Goal: Transaction & Acquisition: Purchase product/service

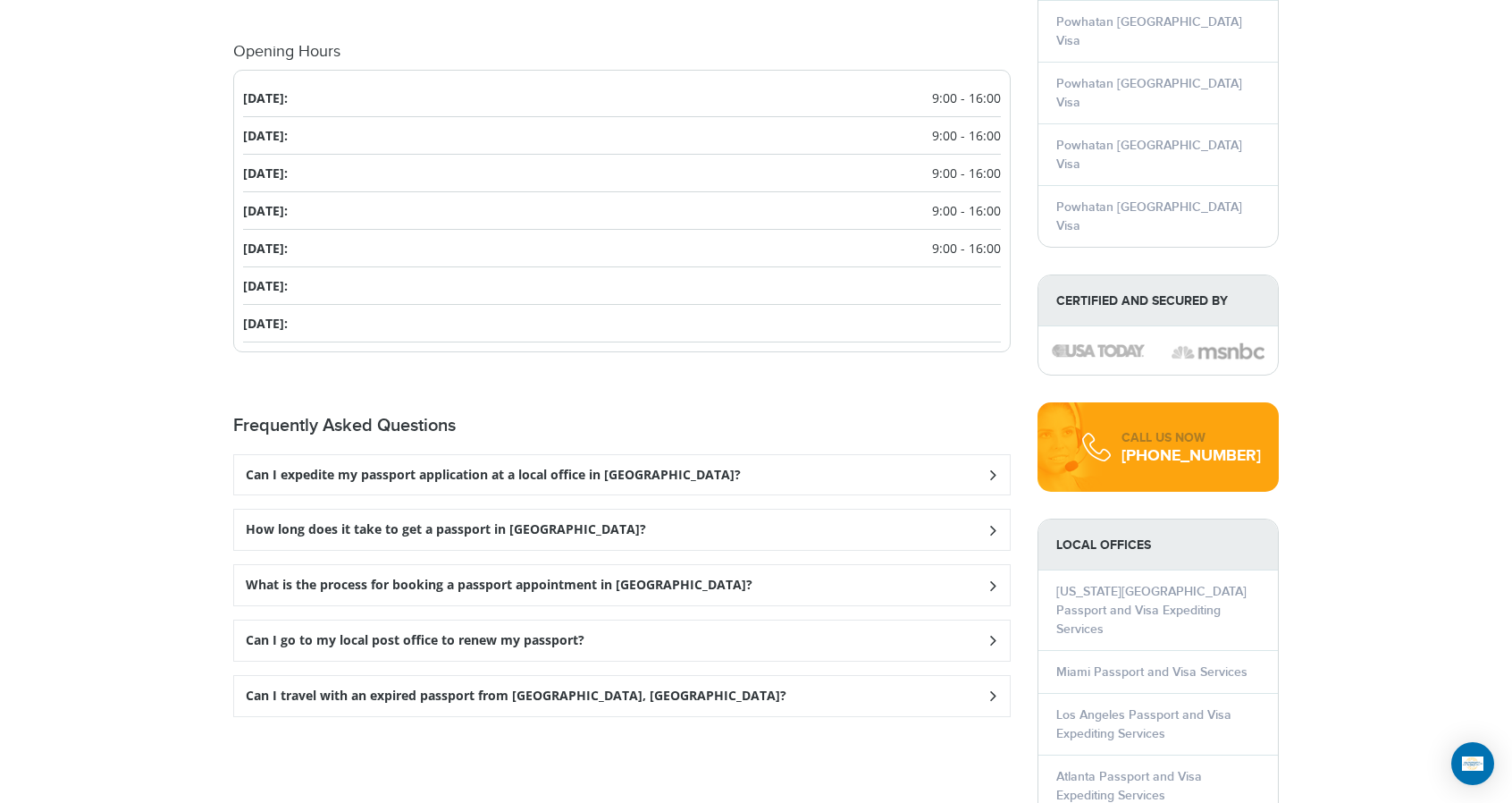
scroll to position [1968, 0]
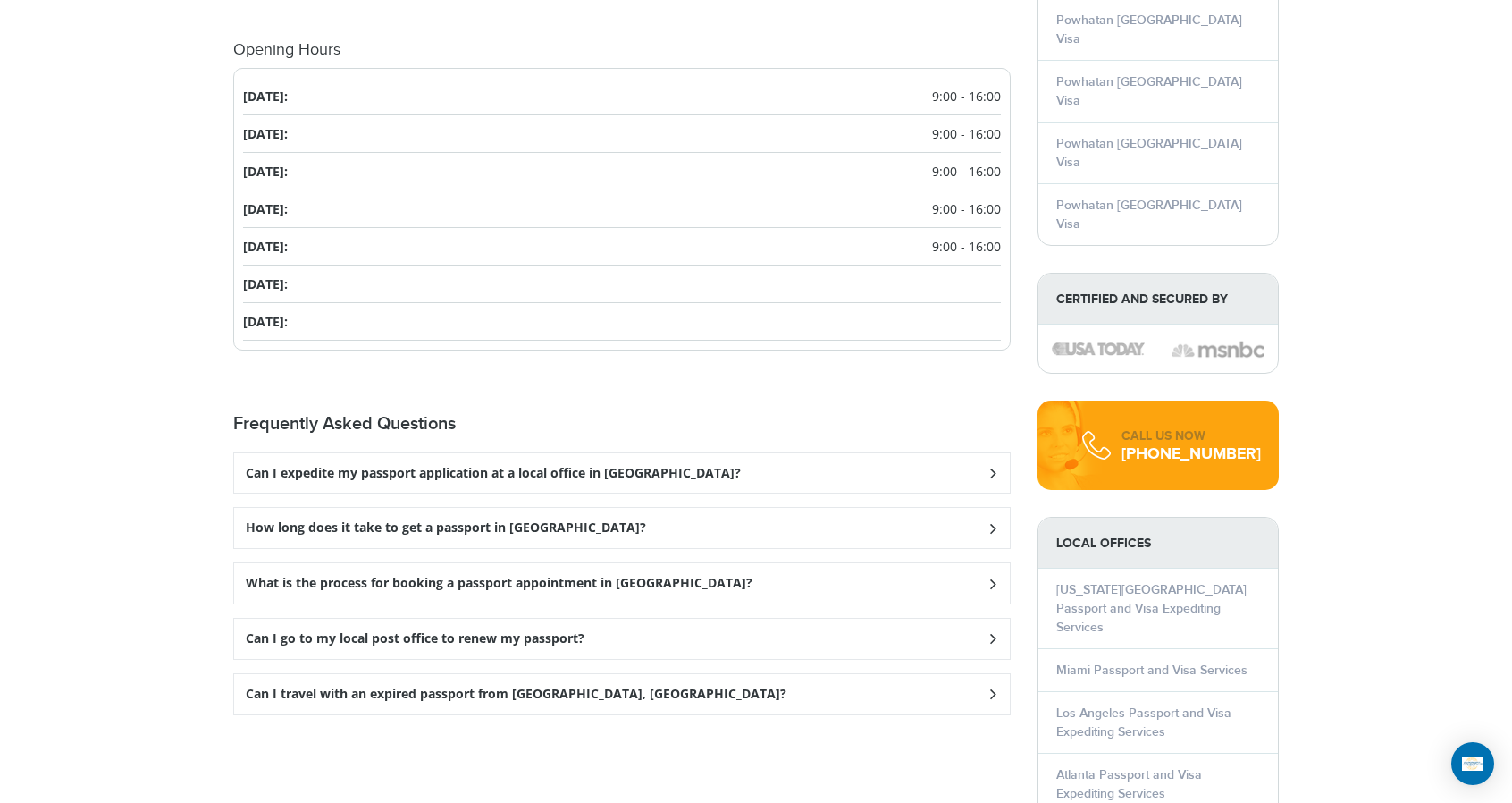
click at [733, 453] on div "Can I expedite my passport application at a local office in Powhatan?" at bounding box center [622, 472] width 775 height 40
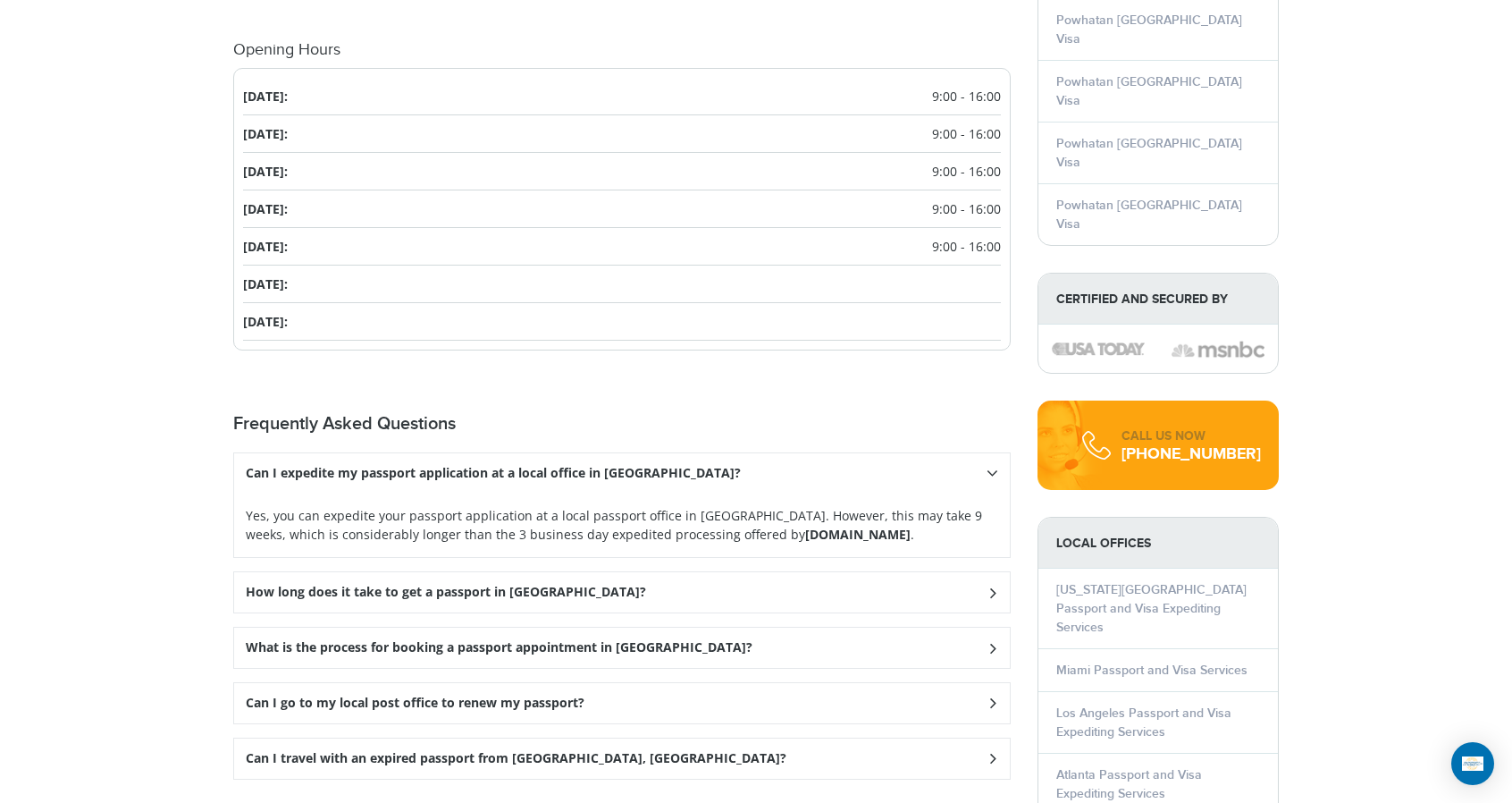
click at [597, 572] on div "How long does it take to get a passport in Powhatan?" at bounding box center [622, 592] width 775 height 40
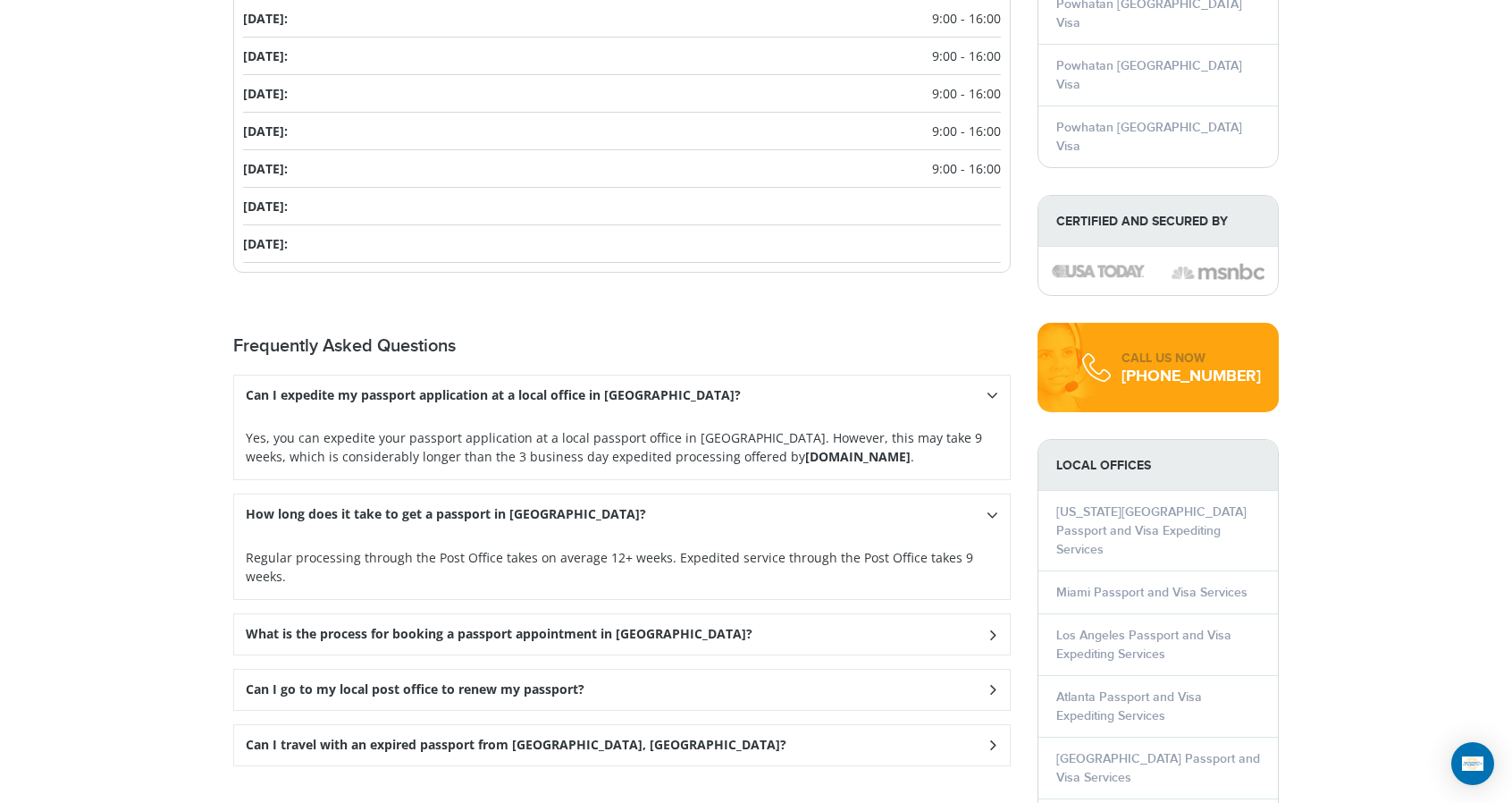
scroll to position [2057, 0]
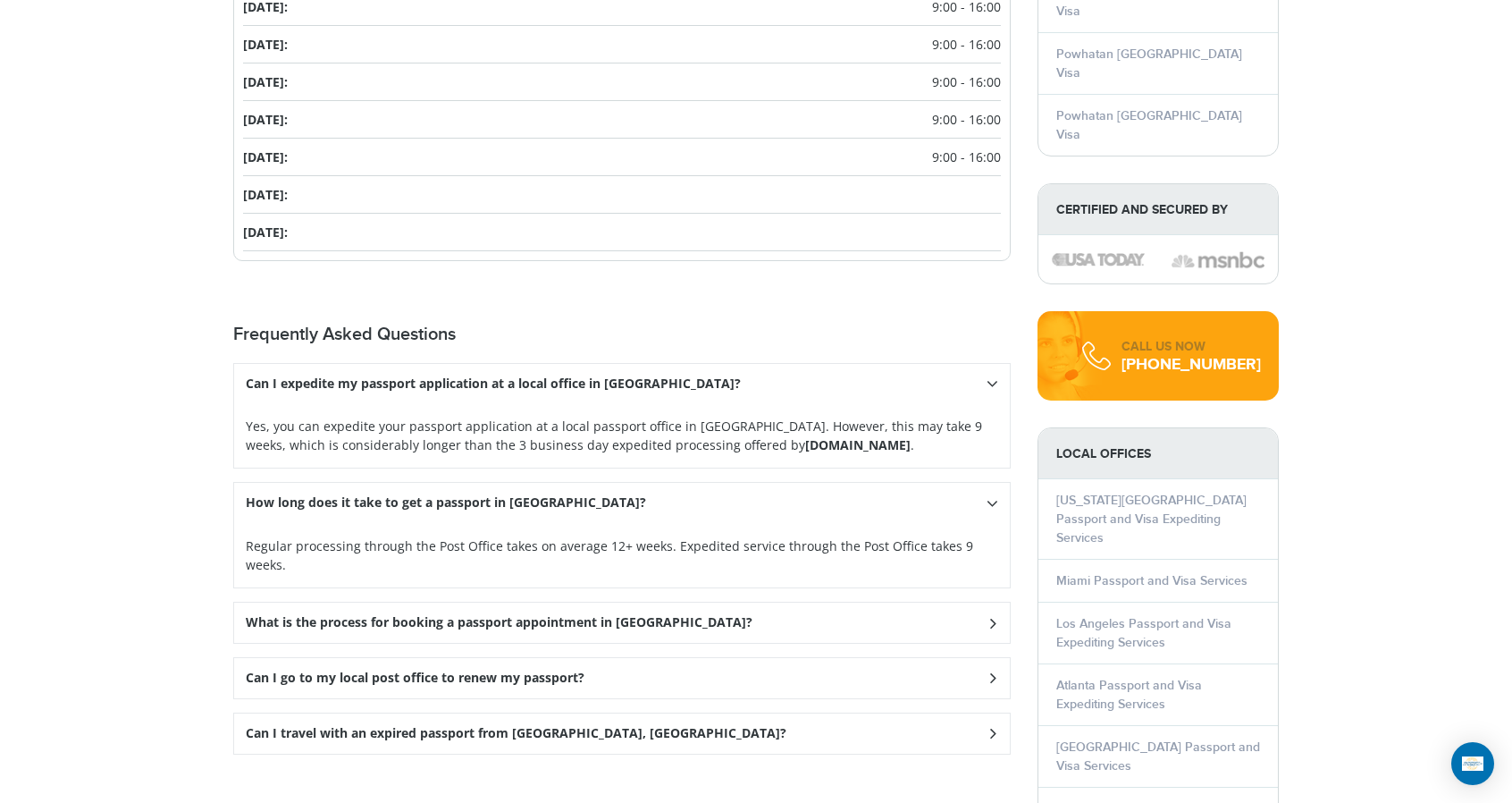
click at [720, 602] on div "What is the process for booking a passport appointment in Powhatan?" at bounding box center [622, 622] width 775 height 40
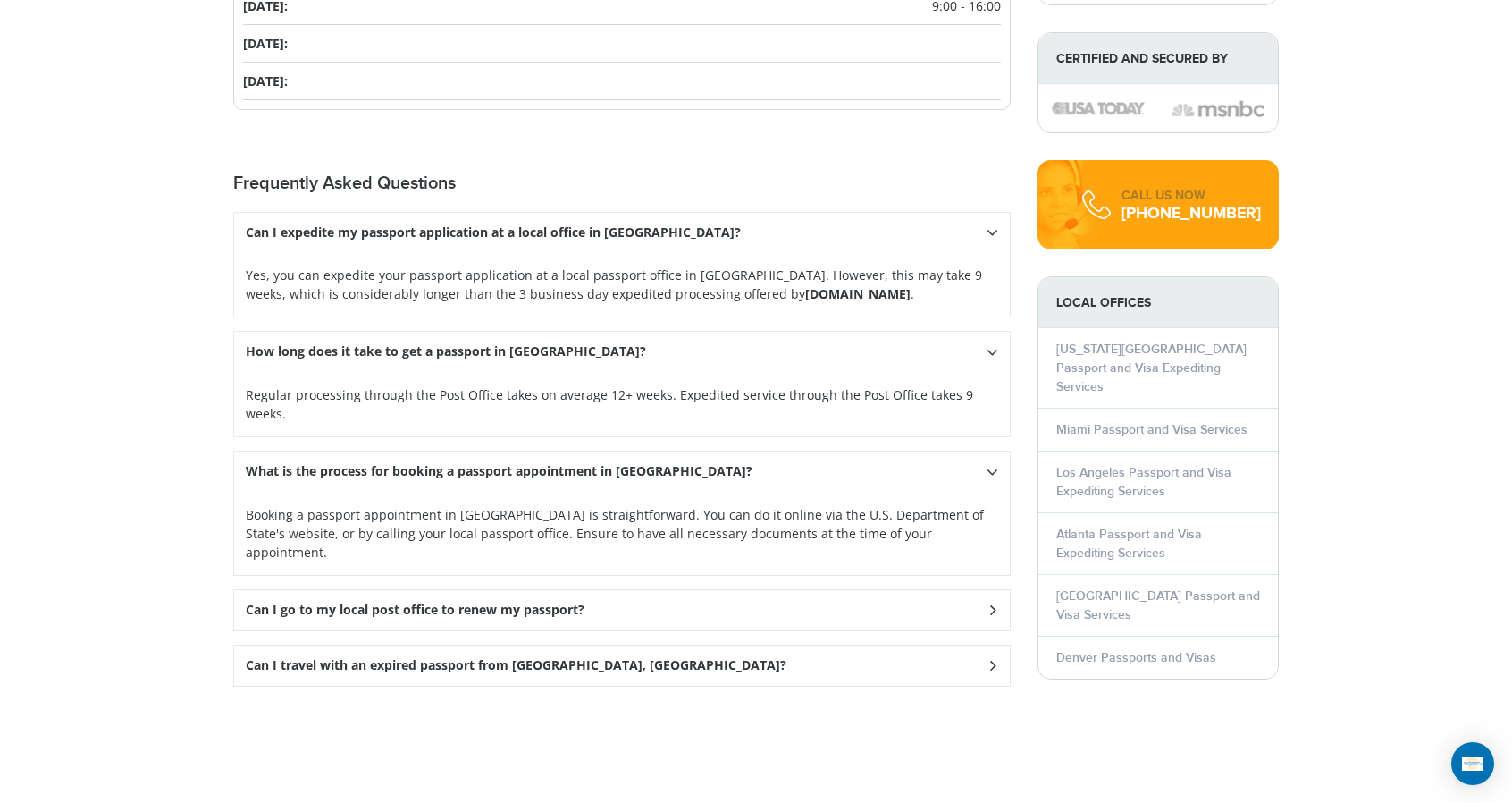
scroll to position [2235, 0]
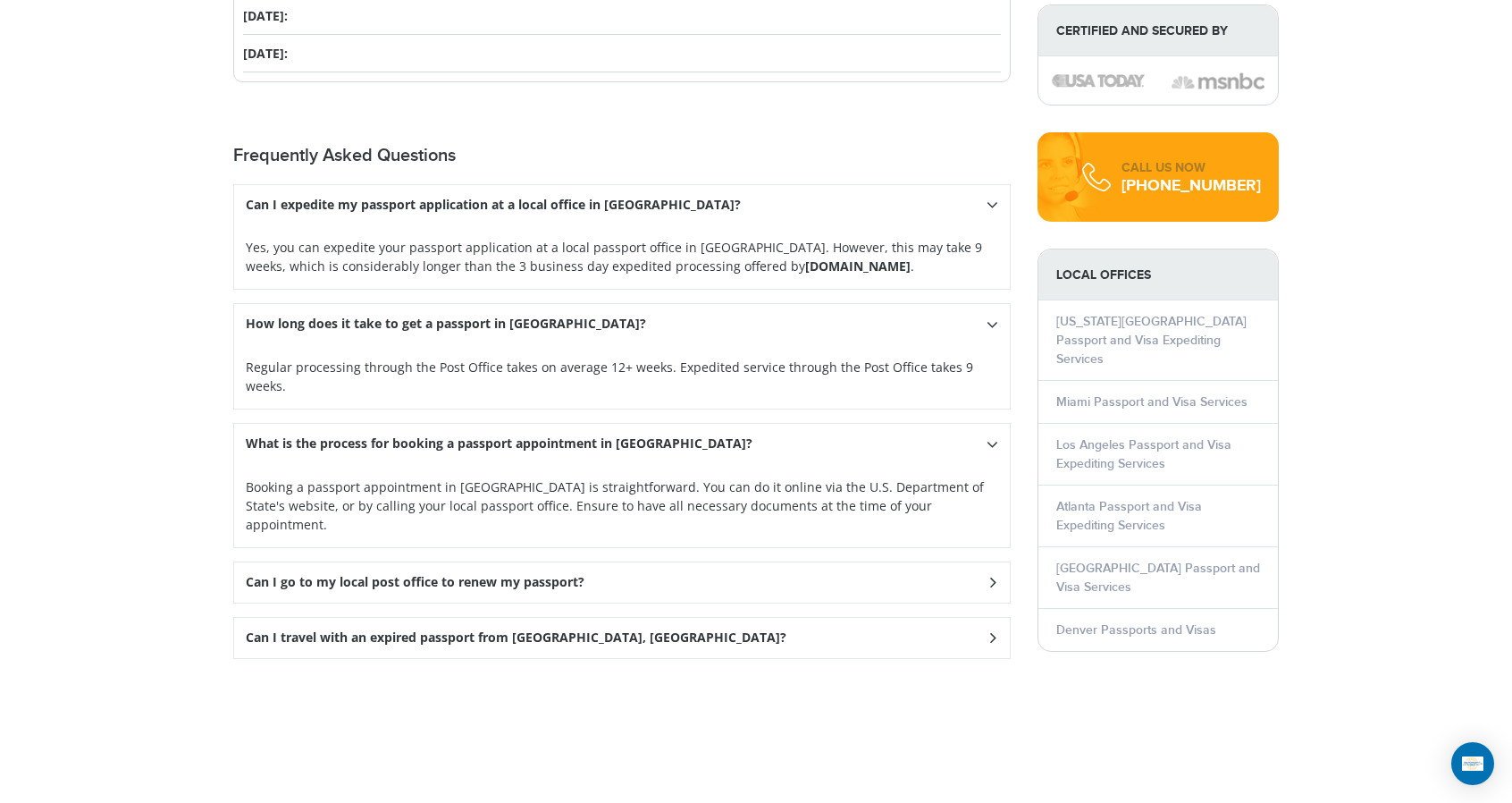
click at [709, 562] on div "Can I go to my local post office to renew my passport?" at bounding box center [622, 582] width 775 height 40
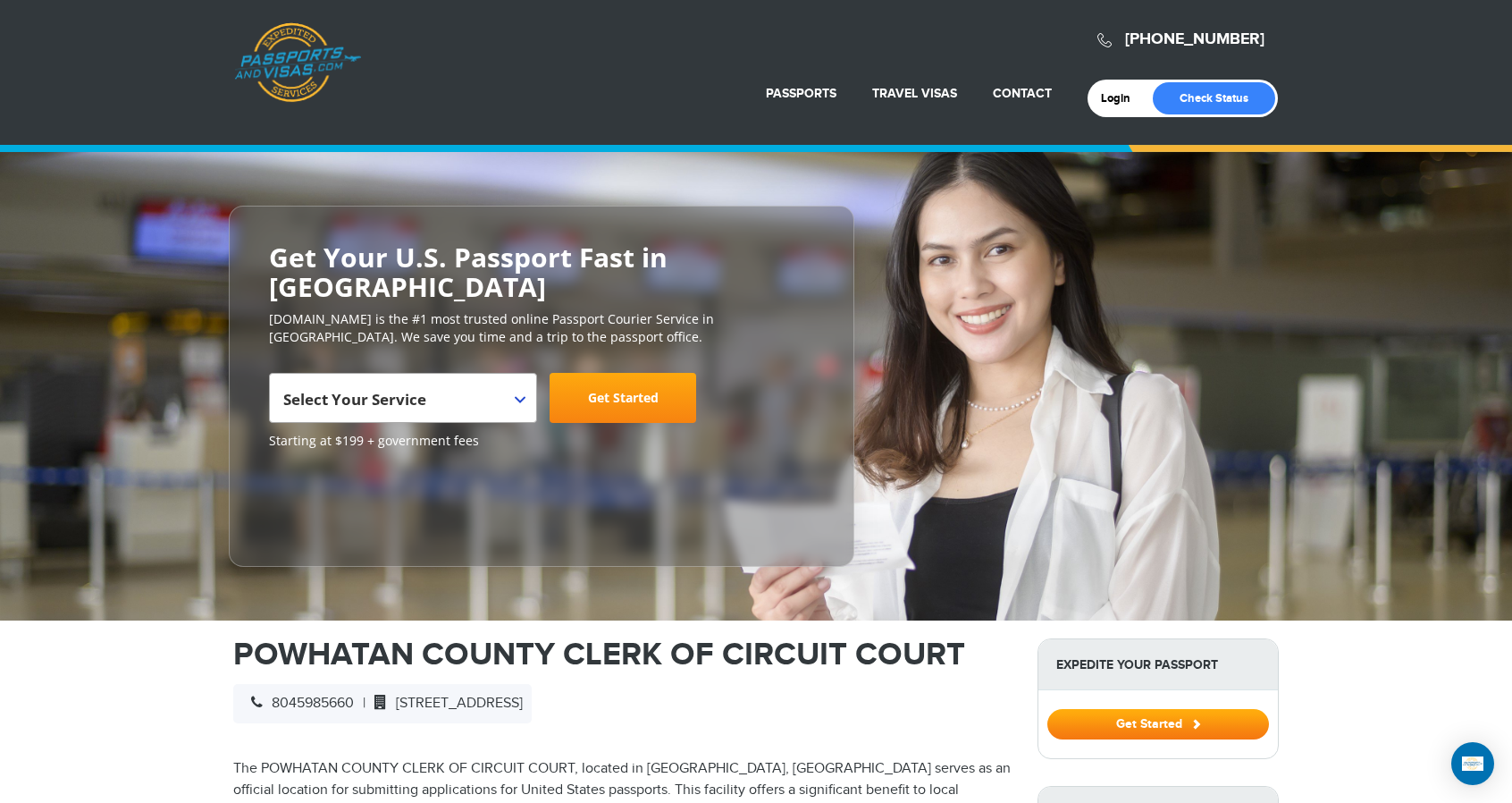
scroll to position [0, 0]
click at [521, 375] on span "Select Your Service" at bounding box center [403, 399] width 268 height 50
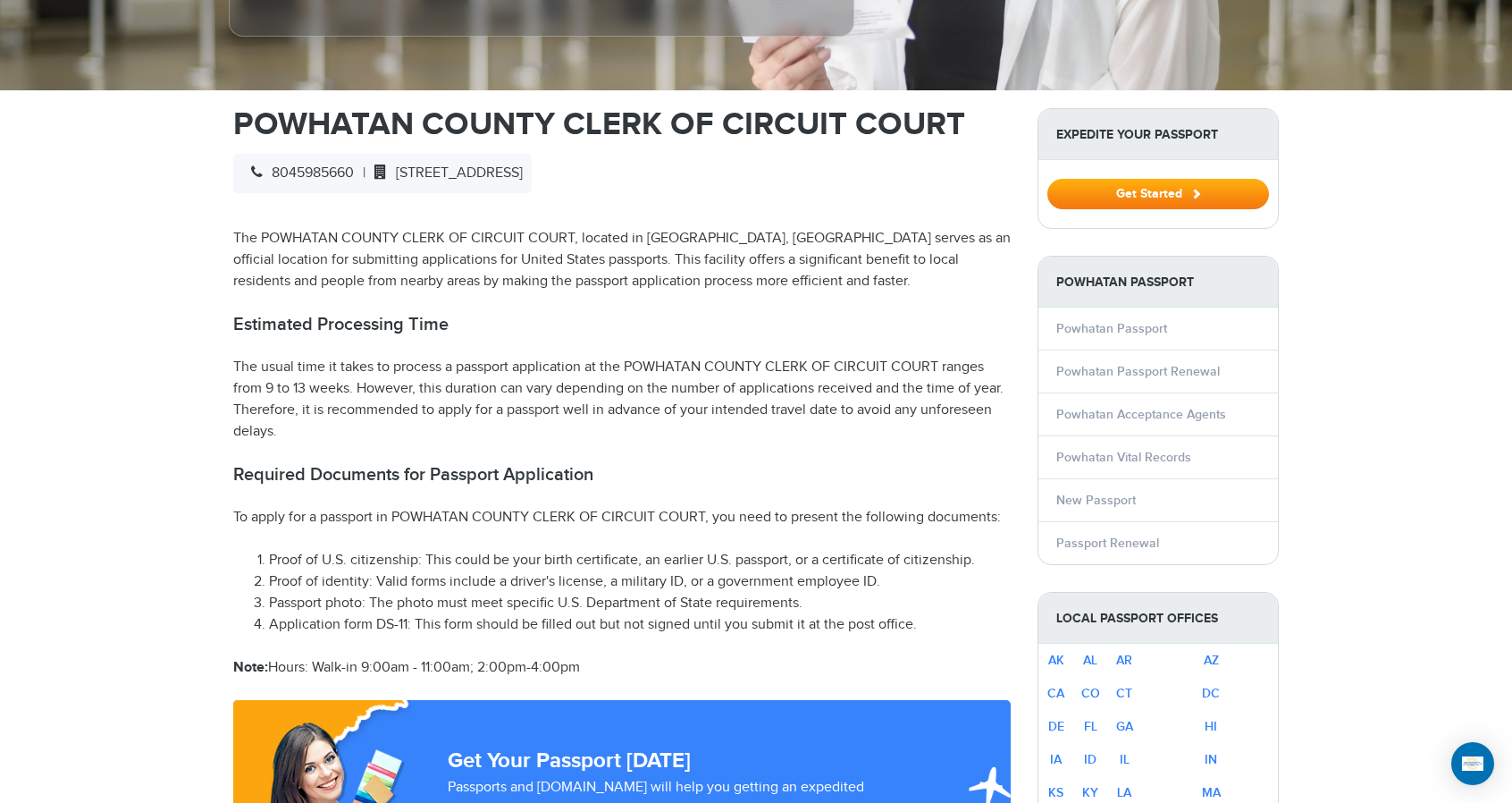
scroll to position [536, 0]
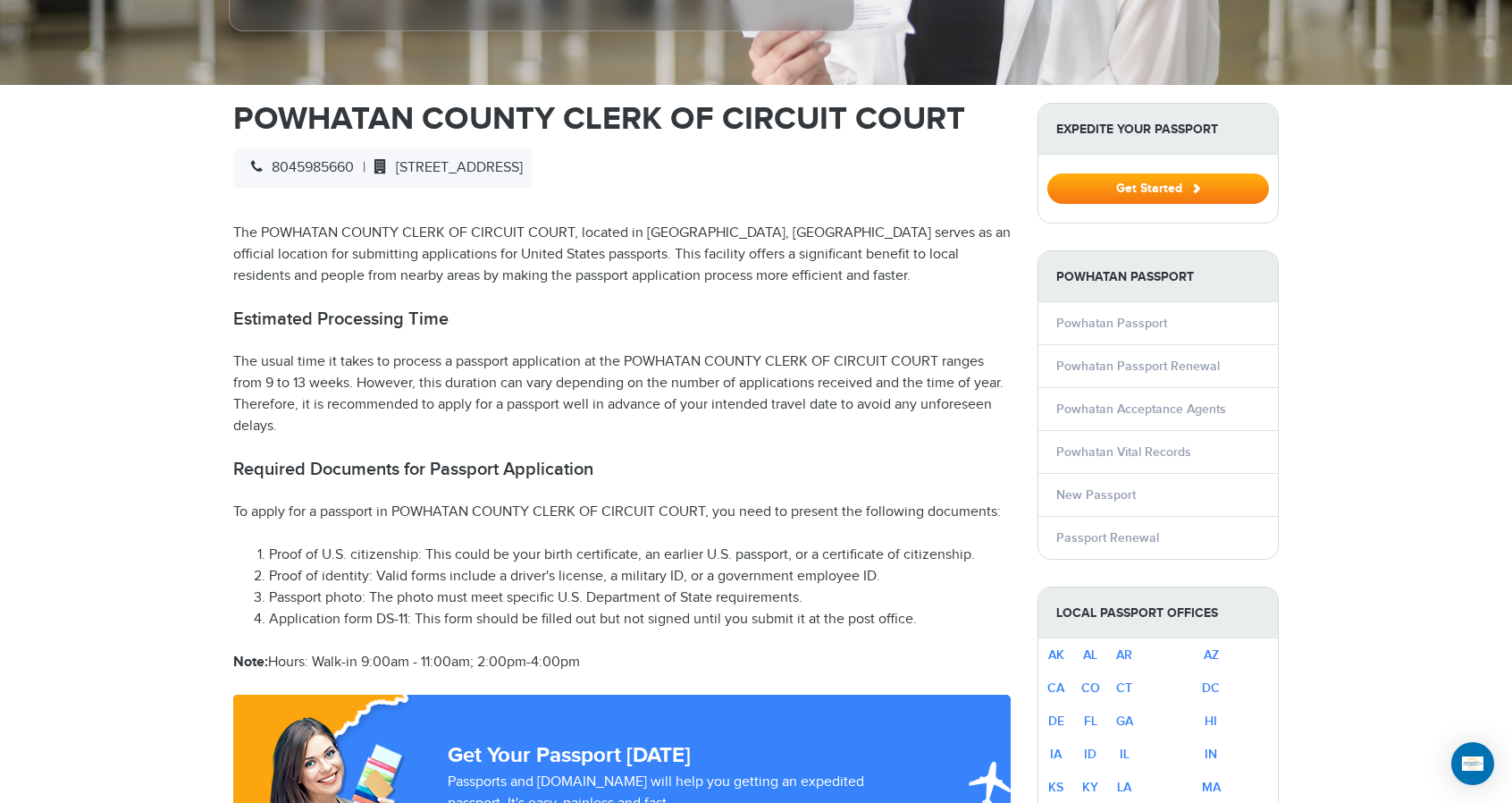
click at [911, 566] on li "Proof of identity: Valid forms include a driver's license, a military ID, or a …" at bounding box center [640, 577] width 741 height 21
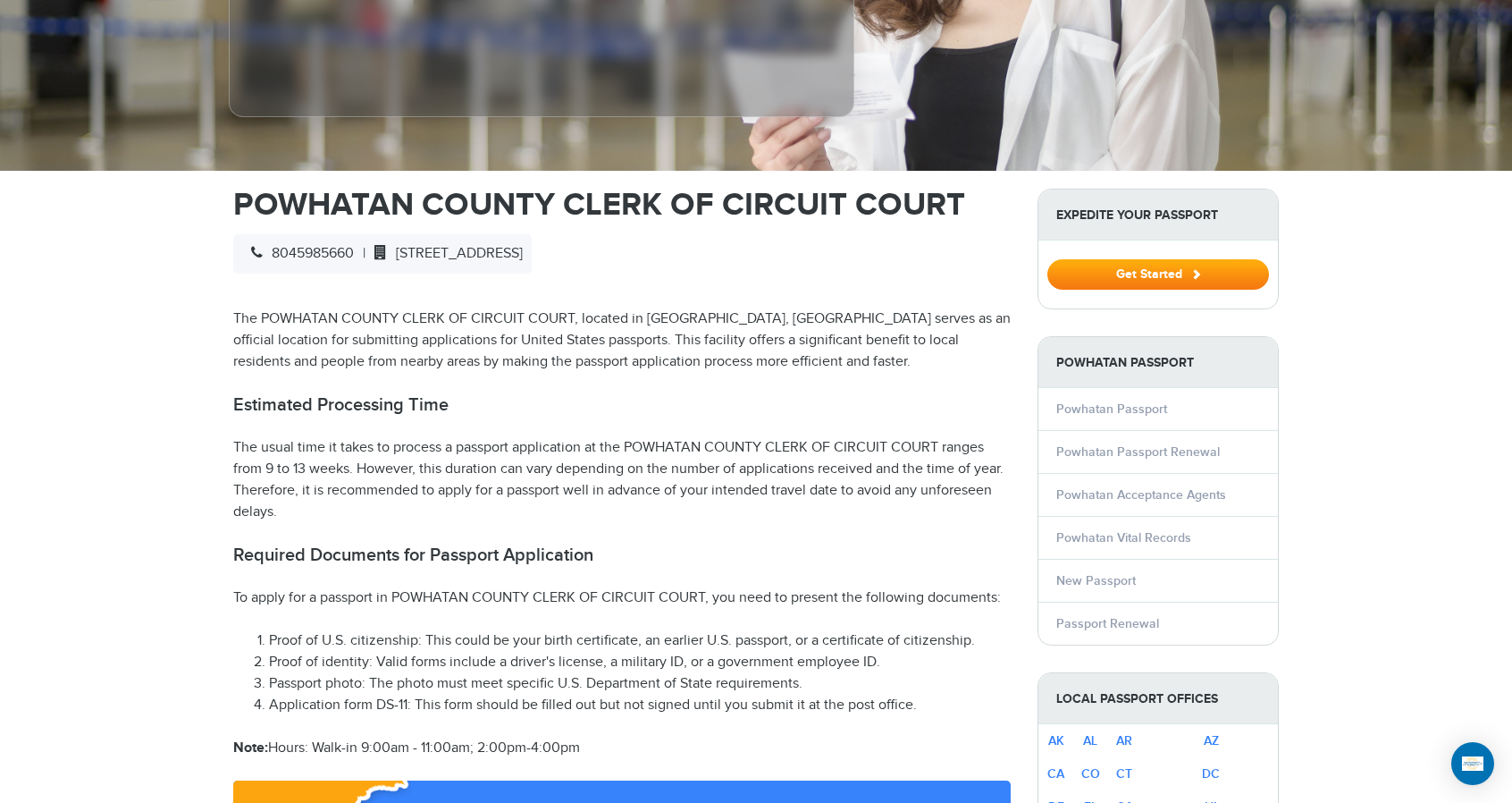
scroll to position [447, 0]
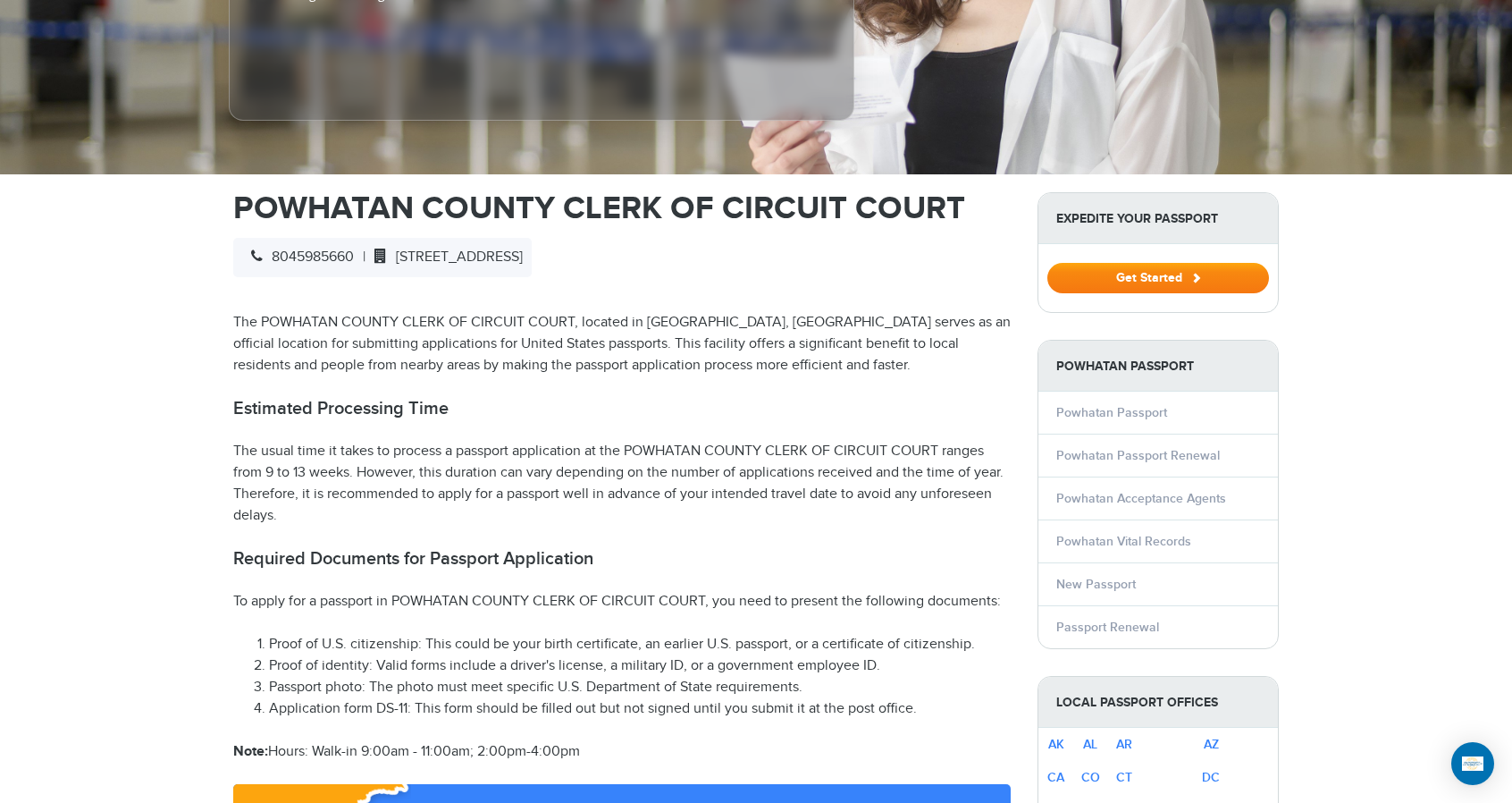
click at [1146, 263] on button "Get Started" at bounding box center [1158, 277] width 222 height 30
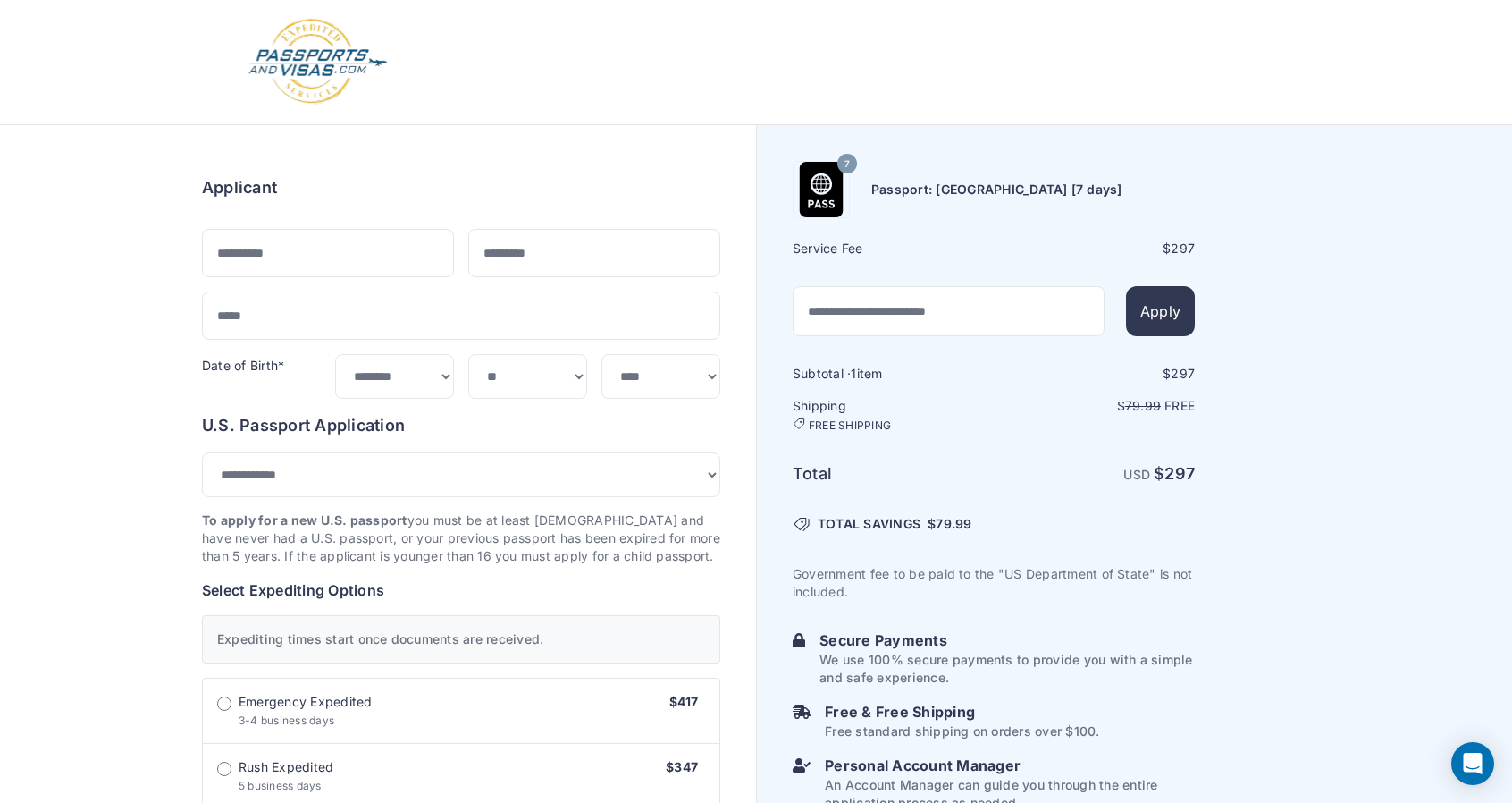
select select "***"
click at [344, 485] on select "**********" at bounding box center [460, 476] width 519 height 46
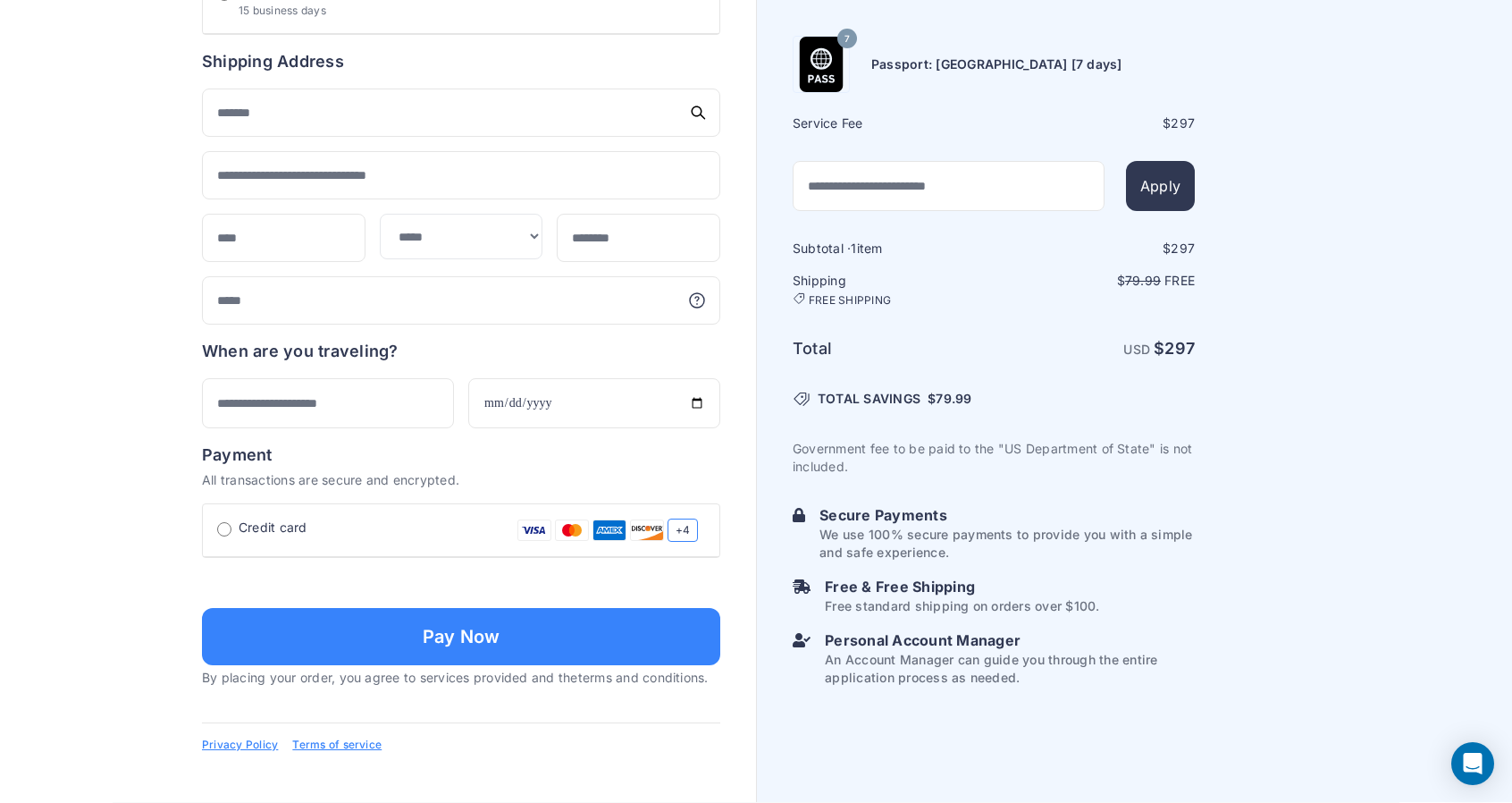
scroll to position [1161, 0]
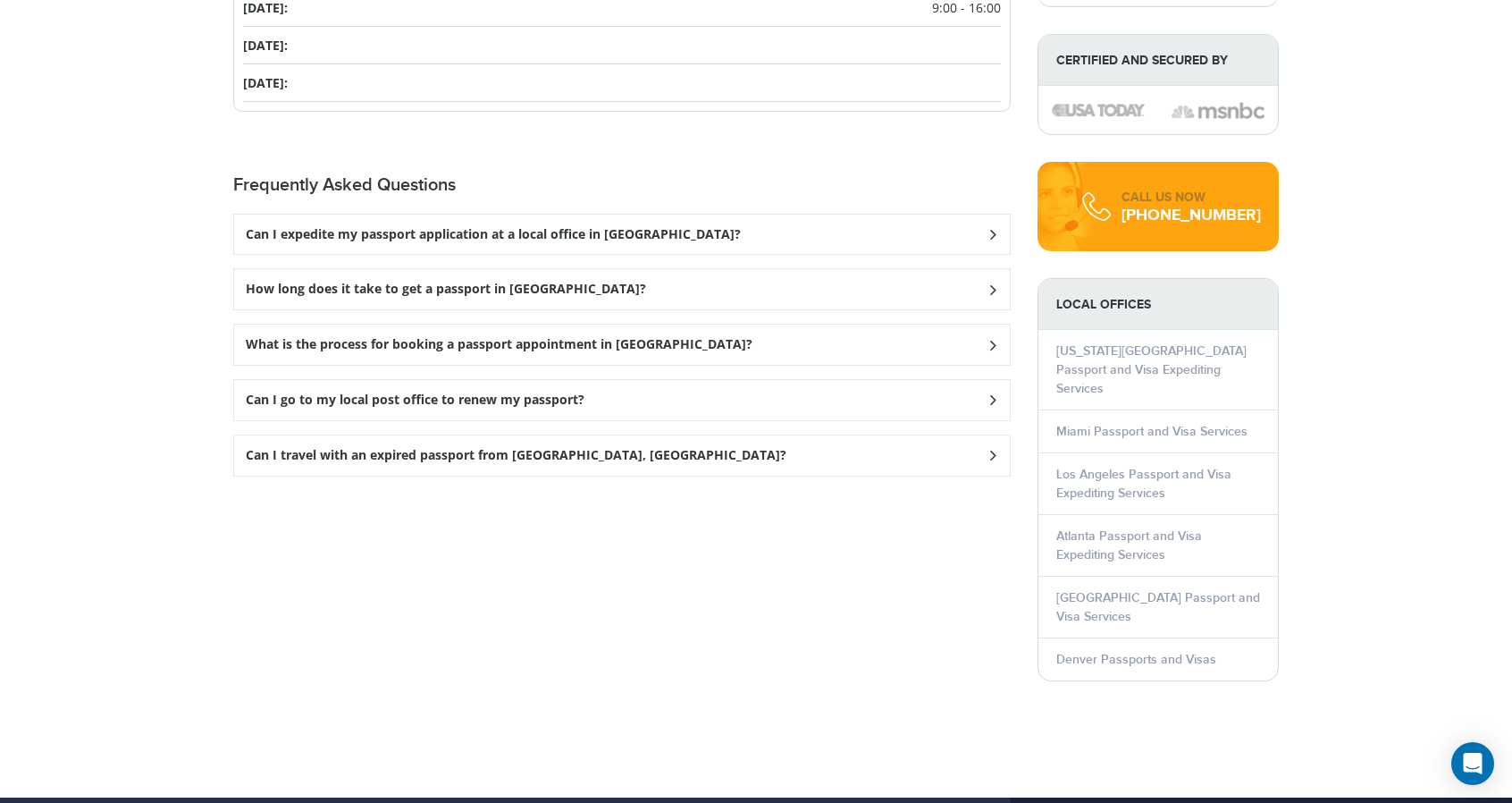
scroll to position [2235, 0]
